Goal: Information Seeking & Learning: Learn about a topic

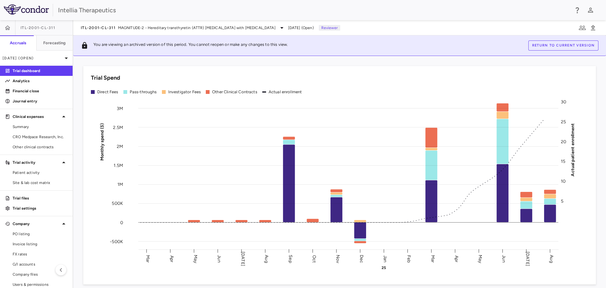
scroll to position [7, 0]
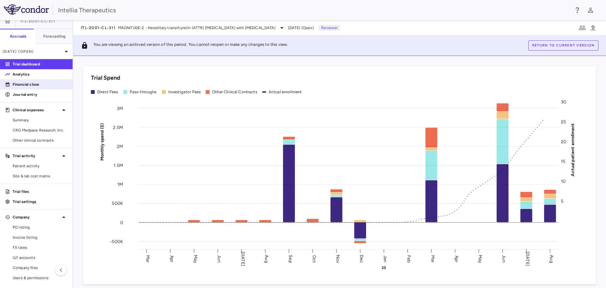
click at [31, 81] on p "Financial close" at bounding box center [40, 84] width 55 height 6
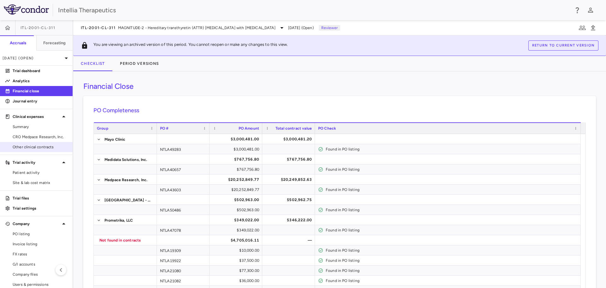
scroll to position [7, 0]
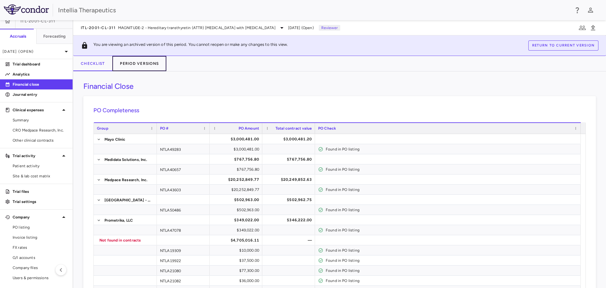
click at [150, 67] on button "Period Versions" at bounding box center [139, 63] width 54 height 15
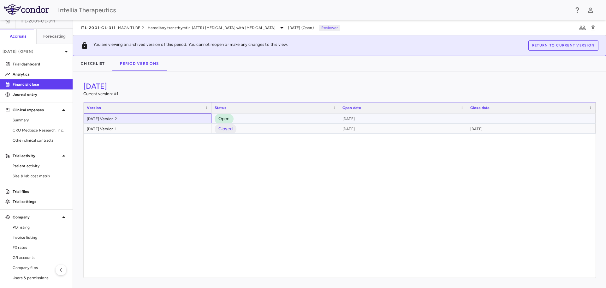
click at [164, 118] on div "August 2025 Version 2" at bounding box center [148, 118] width 128 height 10
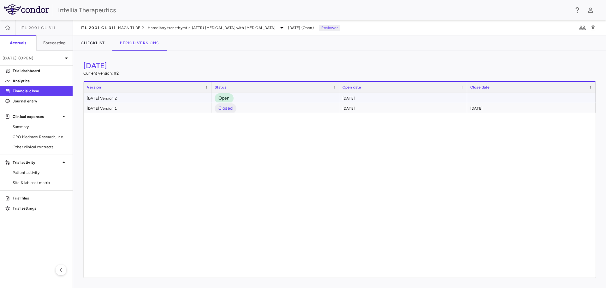
click at [125, 98] on div "August 2025 Version 2" at bounding box center [148, 98] width 128 height 10
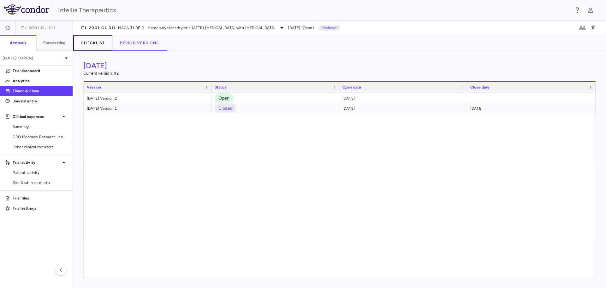
click at [90, 43] on button "Checklist" at bounding box center [92, 42] width 39 height 15
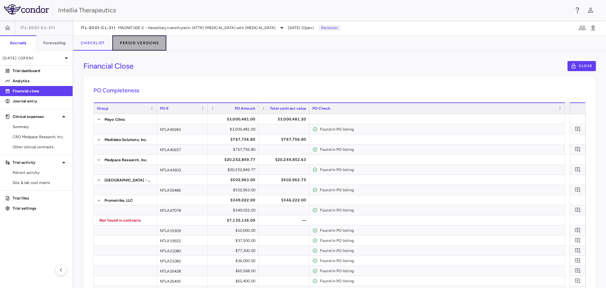
click at [142, 41] on button "Period Versions" at bounding box center [139, 42] width 54 height 15
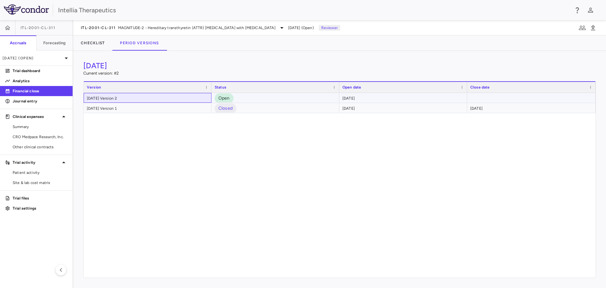
click at [153, 98] on div "August 2025 Version 2" at bounding box center [148, 98] width 128 height 10
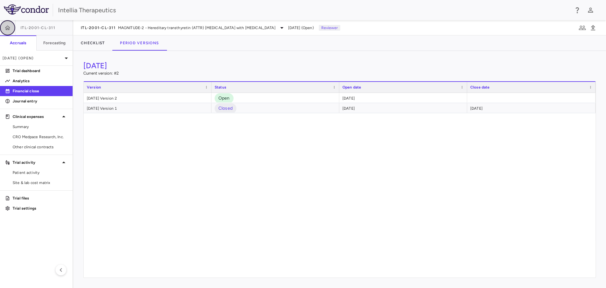
click at [9, 25] on icon "button" at bounding box center [7, 28] width 6 height 6
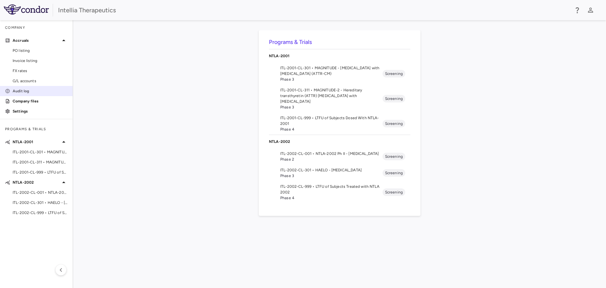
click at [22, 90] on p "Audit log" at bounding box center [40, 91] width 55 height 6
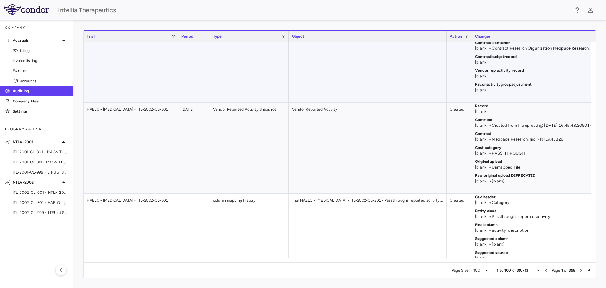
scroll to position [3, 0]
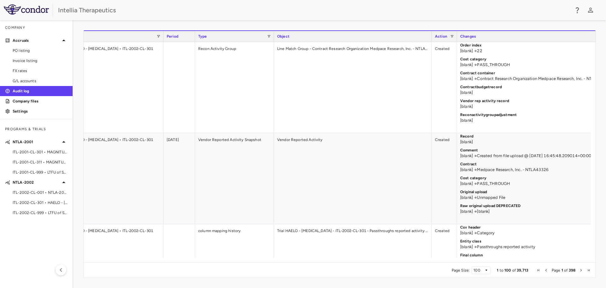
click at [270, 33] on div "Type" at bounding box center [234, 36] width 73 height 11
click at [270, 35] on span at bounding box center [269, 36] width 4 height 4
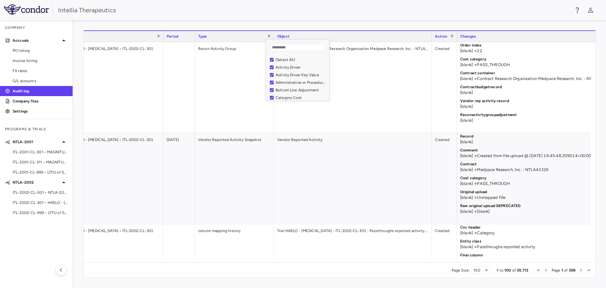
click at [289, 58] on div "(Select All)" at bounding box center [302, 59] width 52 height 4
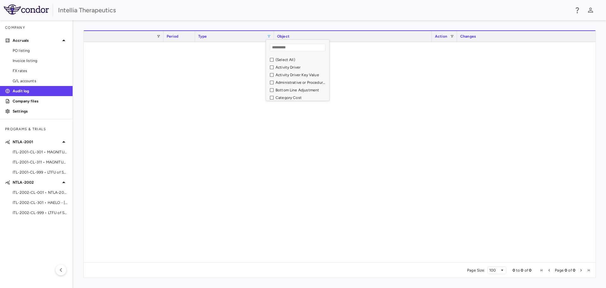
click at [284, 67] on div "Activity Driver" at bounding box center [302, 67] width 52 height 4
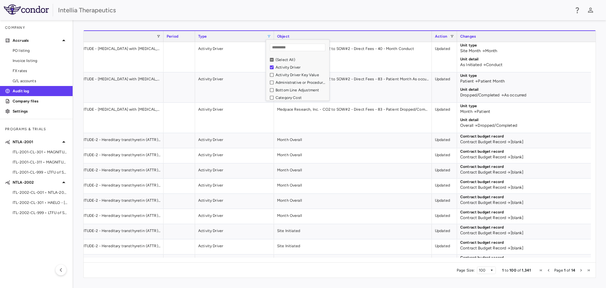
click at [285, 73] on div "Activity Driver Key Value" at bounding box center [302, 75] width 52 height 4
click at [283, 59] on div "(Select All)" at bounding box center [302, 59] width 52 height 4
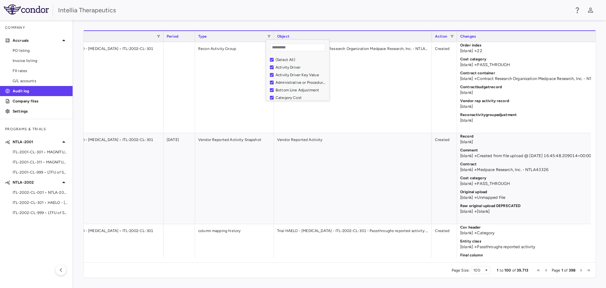
click at [283, 59] on div "(Select All)" at bounding box center [302, 59] width 52 height 4
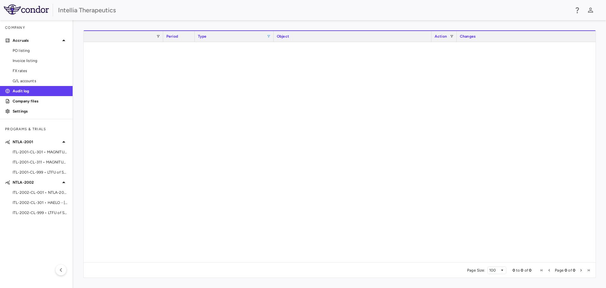
scroll to position [0, 0]
click at [173, 35] on span at bounding box center [173, 36] width 4 height 4
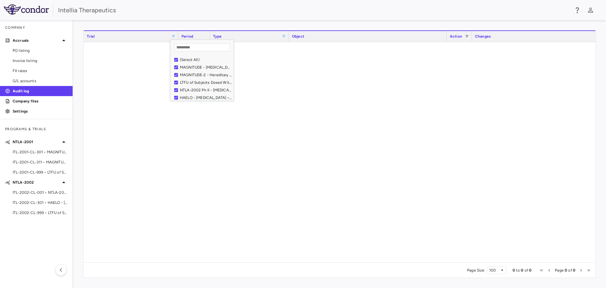
click at [173, 35] on span at bounding box center [173, 36] width 4 height 4
click at [284, 37] on span at bounding box center [284, 36] width 4 height 4
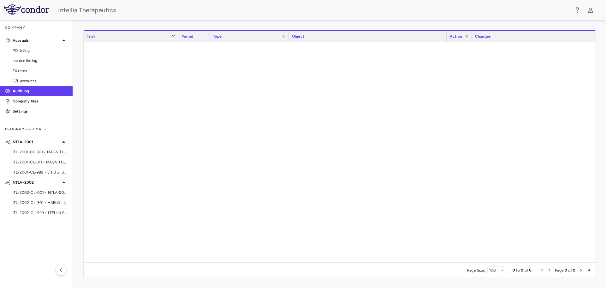
click at [119, 25] on div "Column Filtered. Press ENTER to sort. Press CTRL ENTER to open filter Drag here…" at bounding box center [339, 153] width 533 height 267
click at [62, 270] on icon "button" at bounding box center [61, 270] width 8 height 8
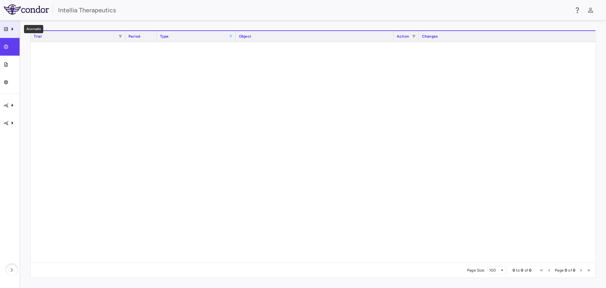
click at [9, 31] on icon "Accruals" at bounding box center [13, 29] width 8 height 8
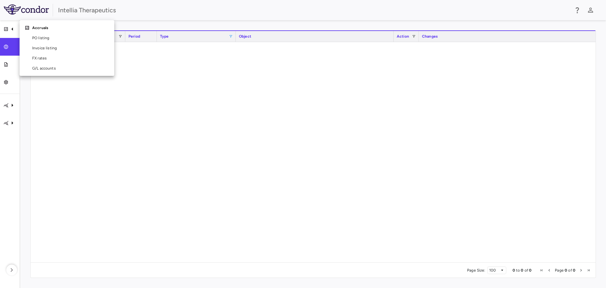
click at [13, 120] on div at bounding box center [303, 144] width 606 height 288
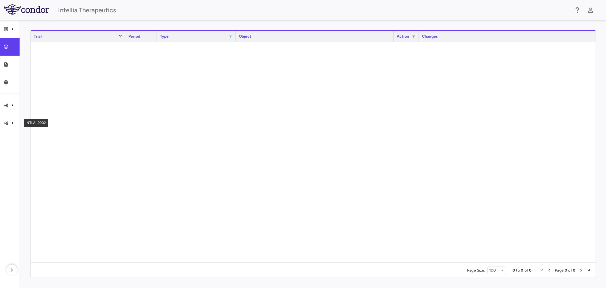
click at [13, 120] on icon "NTLA-2002" at bounding box center [13, 123] width 8 height 8
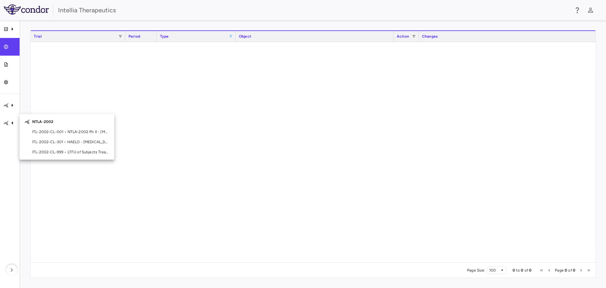
click at [13, 120] on div at bounding box center [303, 144] width 606 height 288
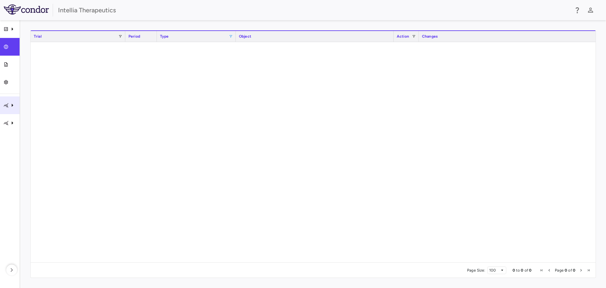
click at [13, 106] on icon "NTLA-2001" at bounding box center [13, 105] width 2 height 3
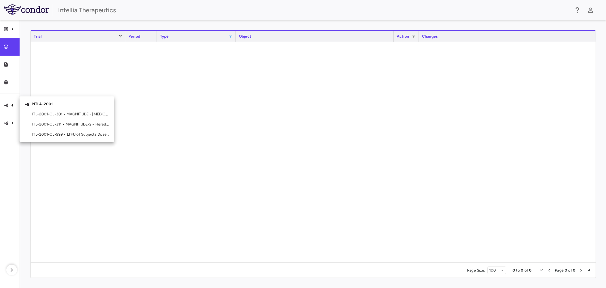
click at [10, 272] on div at bounding box center [303, 144] width 606 height 288
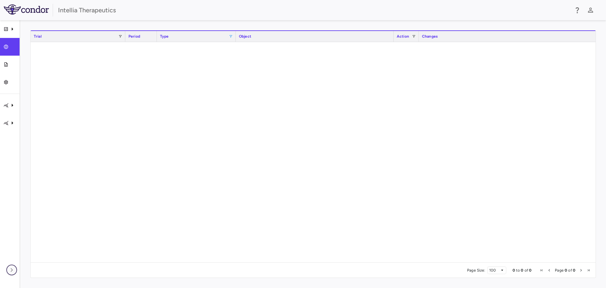
click at [11, 267] on icon "button" at bounding box center [12, 270] width 8 height 8
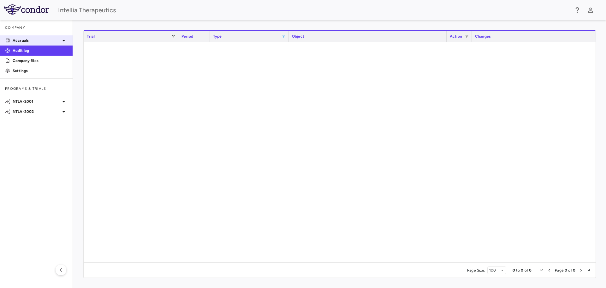
click at [59, 39] on p "Accruals" at bounding box center [36, 41] width 47 height 6
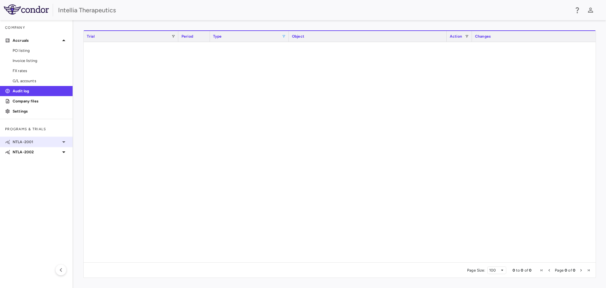
click at [42, 142] on p "NTLA-2001" at bounding box center [36, 142] width 47 height 6
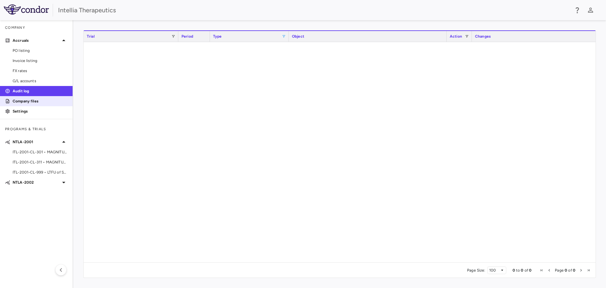
click at [42, 105] on link "Company files" at bounding box center [36, 100] width 73 height 9
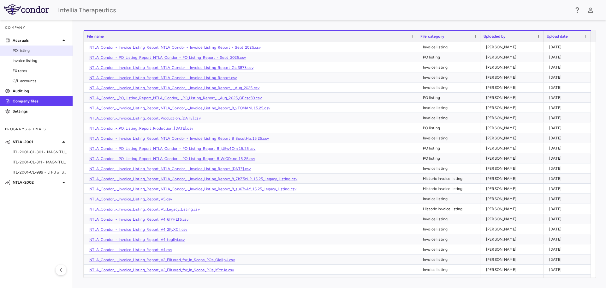
click at [46, 54] on link "PO listing" at bounding box center [36, 50] width 73 height 9
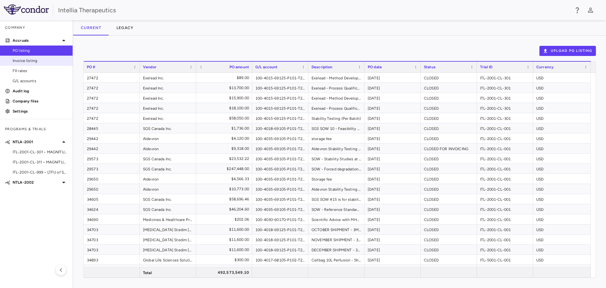
click at [46, 63] on link "Invoice listing" at bounding box center [36, 60] width 73 height 9
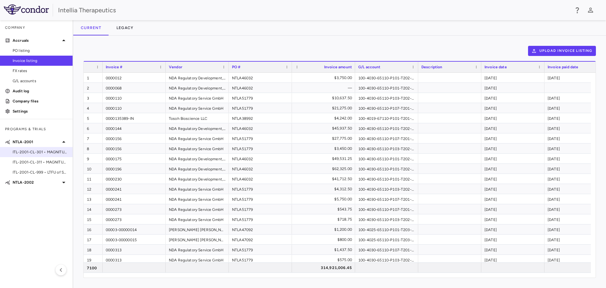
click at [54, 149] on span "ITL-2001-CL-301 • MAGNITUDE - Transthyretin Amyloidosis with Cardiomyopathy (AT…" at bounding box center [40, 152] width 55 height 6
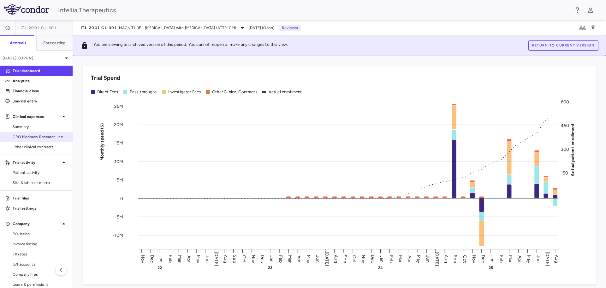
click at [45, 132] on link "CRO Medpace Research, Inc." at bounding box center [36, 136] width 73 height 9
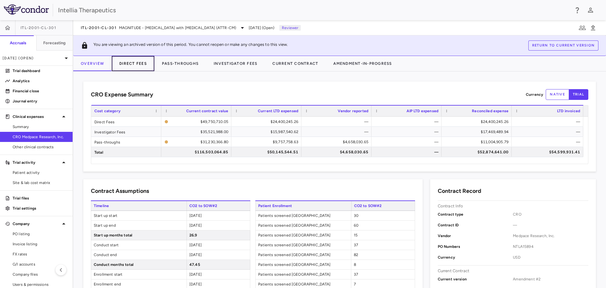
click at [135, 62] on button "Direct Fees" at bounding box center [133, 63] width 43 height 15
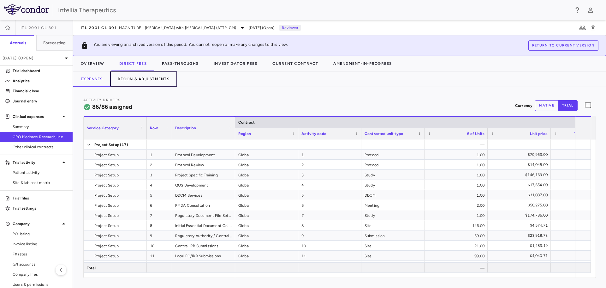
click at [142, 78] on button "Recon & Adjustments" at bounding box center [143, 78] width 67 height 15
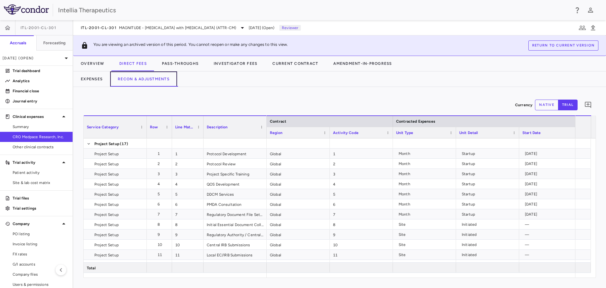
scroll to position [0, 153]
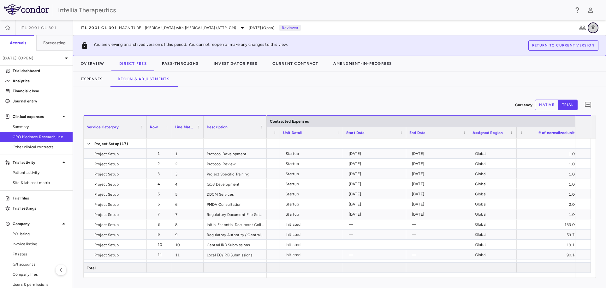
click at [592, 26] on icon "button" at bounding box center [593, 27] width 4 height 5
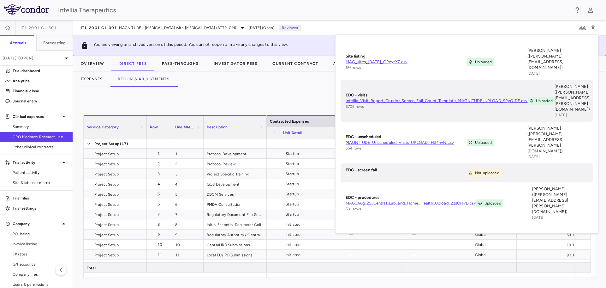
click at [475, 30] on div "ITL-2001-CL-301 MAGNITUDE - Transthyretin Amyloidosis with Cardiomyopathy (ATTR…" at bounding box center [339, 27] width 533 height 15
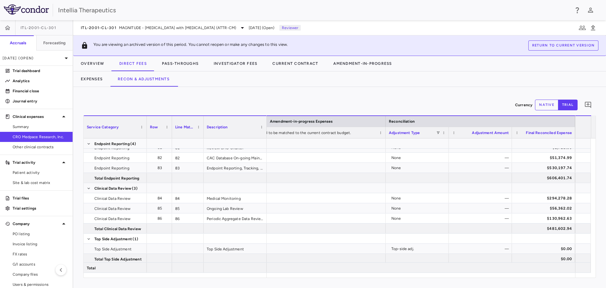
click at [436, 88] on div "Currency native trial 0 Service Category Drag here to set column labels Service…" at bounding box center [339, 187] width 533 height 201
click at [553, 43] on button "Return to current version" at bounding box center [563, 45] width 70 height 10
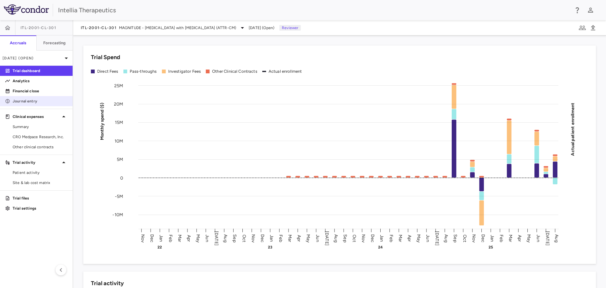
click at [33, 98] on p "Journal entry" at bounding box center [40, 101] width 55 height 6
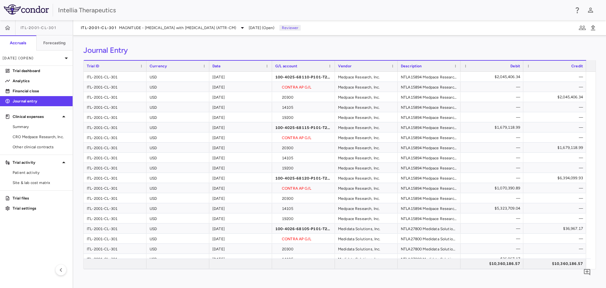
drag, startPoint x: 594, startPoint y: 27, endPoint x: 395, endPoint y: 40, distance: 199.0
click at [395, 40] on div "Journal Entry Drag here to set row groups Drag here to set column labels Trial …" at bounding box center [339, 161] width 533 height 252
click at [46, 171] on span "Patient activity" at bounding box center [40, 172] width 55 height 6
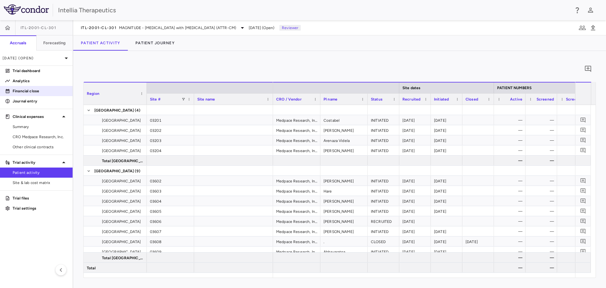
click at [25, 91] on p "Financial close" at bounding box center [40, 91] width 55 height 6
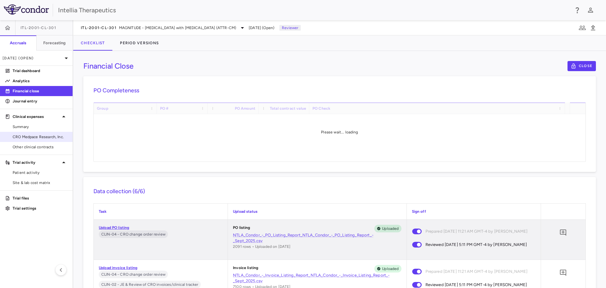
click at [36, 140] on link "CRO Medpace Research, Inc." at bounding box center [36, 136] width 73 height 9
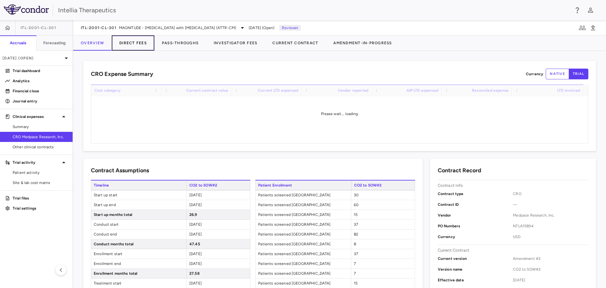
click at [141, 42] on button "Direct Fees" at bounding box center [133, 42] width 43 height 15
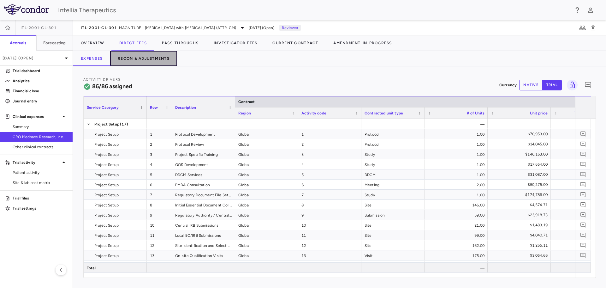
click at [136, 62] on button "Recon & Adjustments" at bounding box center [143, 58] width 67 height 15
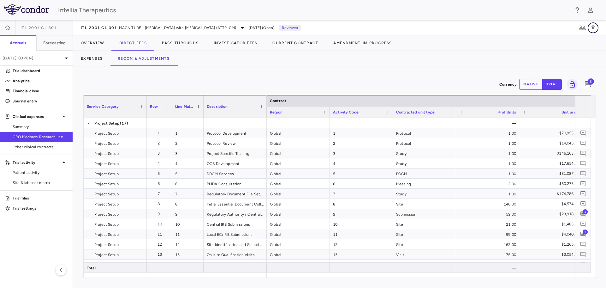
click at [594, 26] on icon "button" at bounding box center [593, 27] width 4 height 5
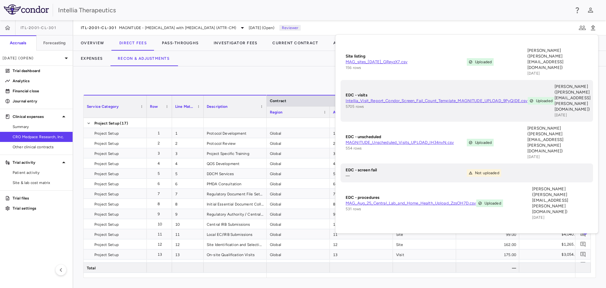
click at [294, 74] on div "Currency native trial 3 Service Category Drag here to set column labels Service…" at bounding box center [339, 176] width 533 height 221
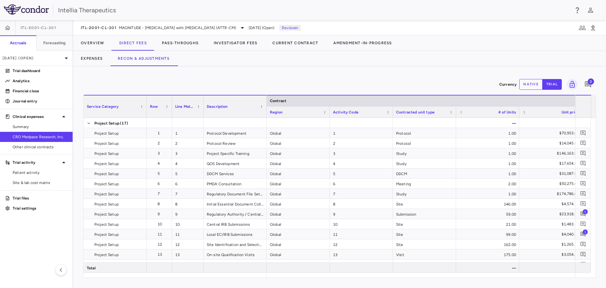
click at [159, 82] on div "Currency native trial 3" at bounding box center [339, 84] width 513 height 16
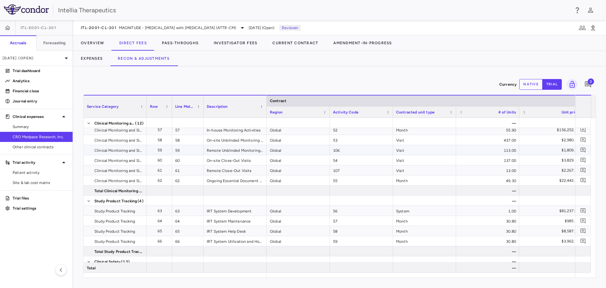
scroll to position [441, 0]
